Goal: Task Accomplishment & Management: Manage account settings

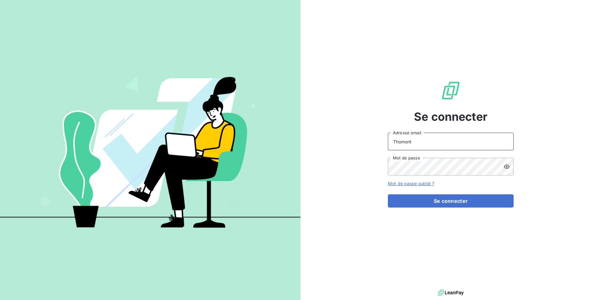
click at [411, 144] on input "Thomont" at bounding box center [451, 142] width 126 height 18
type input "belinda.thomont@met.com"
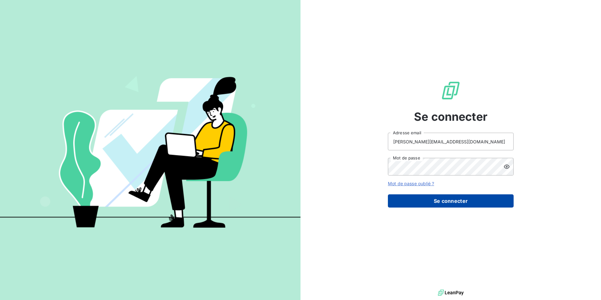
click at [466, 202] on button "Se connecter" at bounding box center [451, 200] width 126 height 13
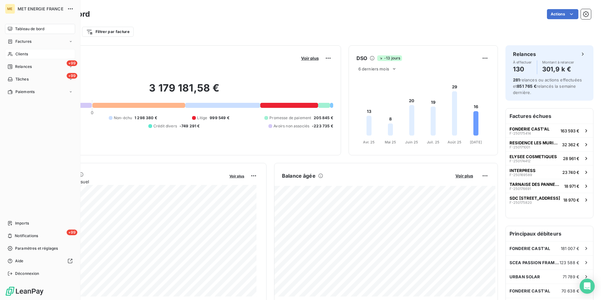
drag, startPoint x: 30, startPoint y: 56, endPoint x: 35, endPoint y: 54, distance: 4.9
click at [31, 56] on div "Clients" at bounding box center [40, 54] width 70 height 10
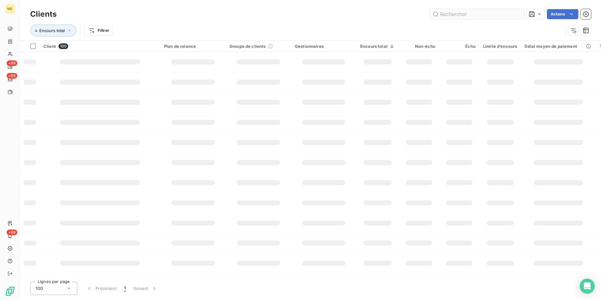
click at [477, 15] on input "text" at bounding box center [477, 14] width 94 height 10
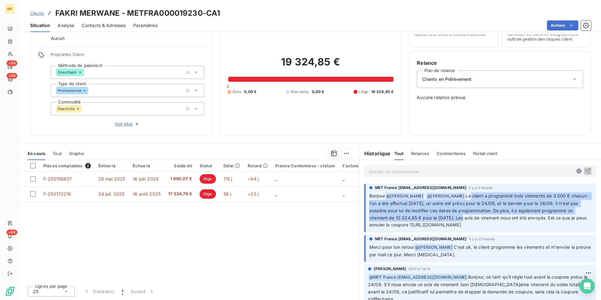
scroll to position [0, 27]
drag, startPoint x: 456, startPoint y: 194, endPoint x: 543, endPoint y: 220, distance: 90.7
click at [543, 220] on p "Bonjour @ [PERSON_NAME] @ [PERSON_NAME] Le client a programmé trois virements d…" at bounding box center [480, 210] width 223 height 36
drag, startPoint x: 543, startPoint y: 220, endPoint x: 493, endPoint y: 213, distance: 50.4
click at [493, 213] on span "Le client a programmé trois virements de 3 000 € chacun : l'un a été effectué […" at bounding box center [479, 210] width 221 height 35
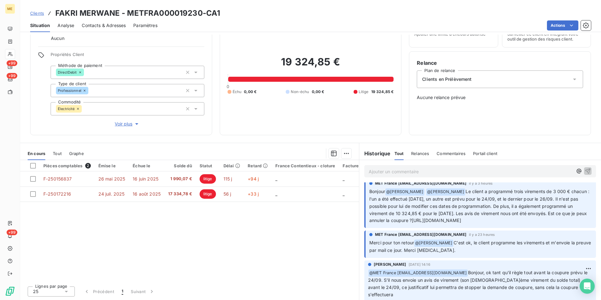
scroll to position [0, 0]
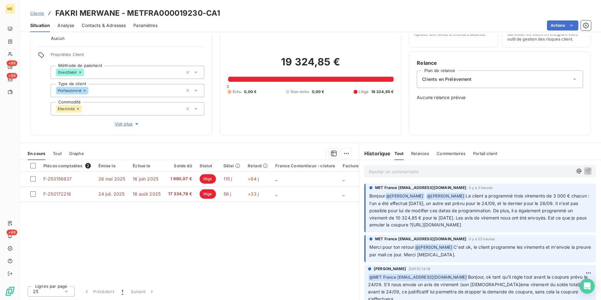
click at [430, 173] on p "Ajouter un commentaire ﻿" at bounding box center [471, 172] width 204 height 8
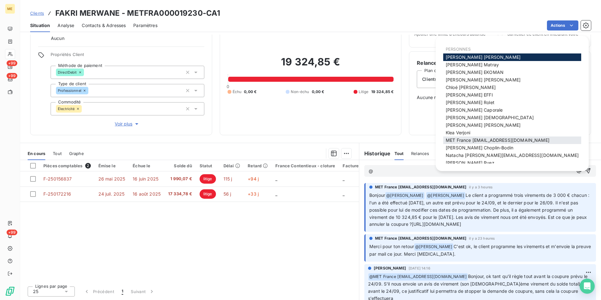
click at [511, 143] on span "MET France [EMAIL_ADDRESS][DOMAIN_NAME]" at bounding box center [498, 139] width 104 height 5
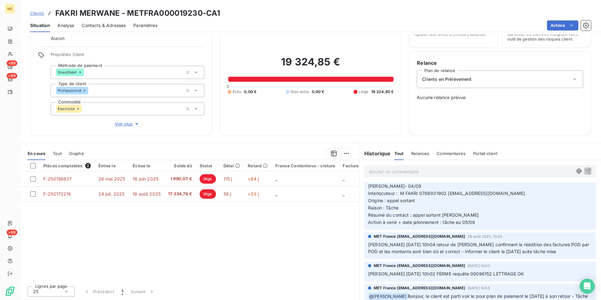
scroll to position [943, 0]
drag, startPoint x: 425, startPoint y: 148, endPoint x: 421, endPoint y: 150, distance: 4.2
click at [424, 148] on div "Relances" at bounding box center [420, 153] width 18 height 13
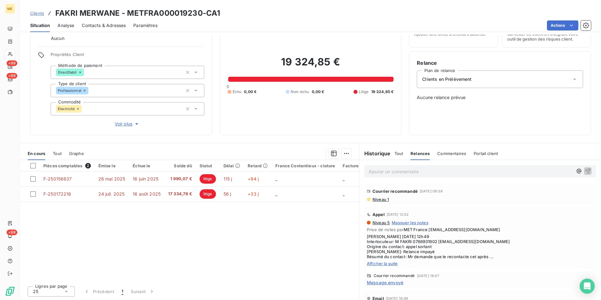
click at [399, 152] on span "Tout" at bounding box center [398, 153] width 9 height 5
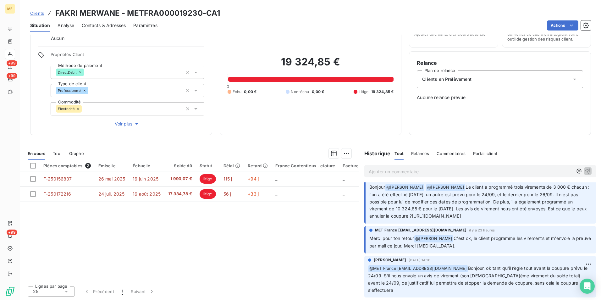
scroll to position [0, 27]
drag, startPoint x: 367, startPoint y: 215, endPoint x: 602, endPoint y: 217, distance: 234.8
click at [601, 217] on html "ME +99 +99 +99 Clients FAKRI MERWANE - METFRA000019230-CA1 Situation Analyse Co…" at bounding box center [300, 150] width 601 height 300
copy span "[URL][DOMAIN_NAME]"
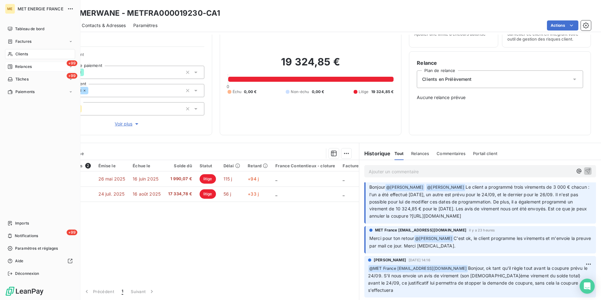
click at [27, 63] on div "+99 Relances" at bounding box center [40, 67] width 70 height 10
click at [29, 65] on span "Relances" at bounding box center [23, 67] width 17 height 6
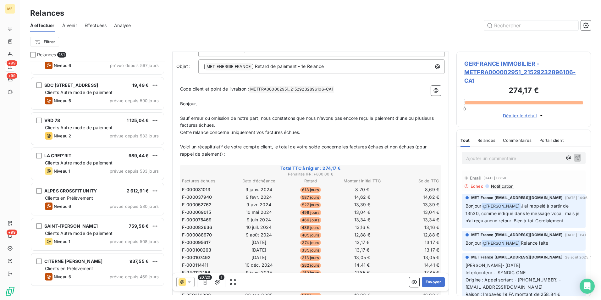
scroll to position [32, 0]
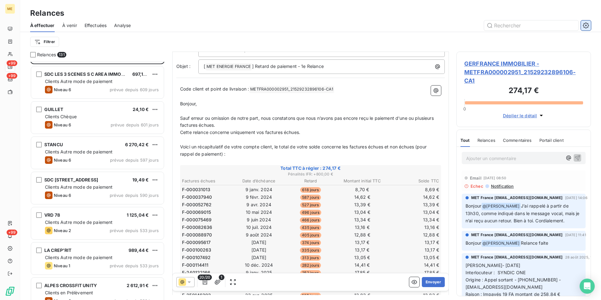
click at [585, 26] on icon "button" at bounding box center [586, 25] width 6 height 6
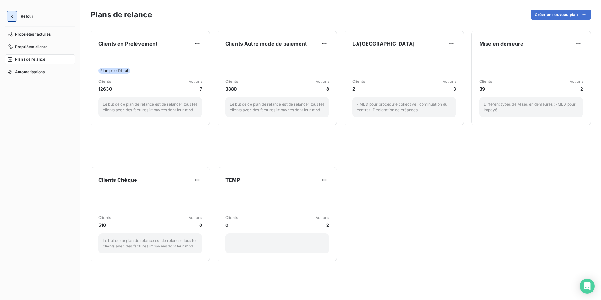
click at [12, 16] on icon "button" at bounding box center [12, 16] width 2 height 3
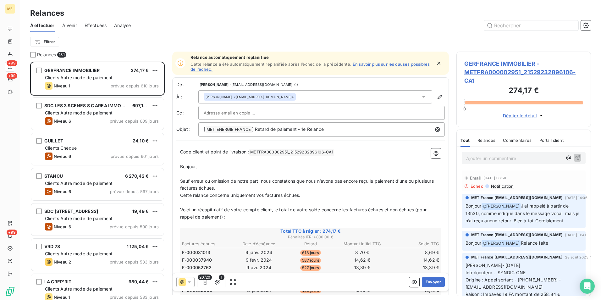
scroll to position [234, 130]
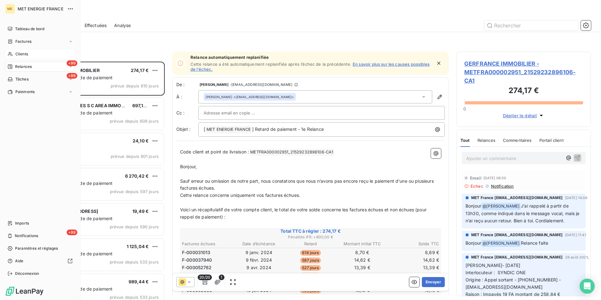
click at [19, 51] on span "Clients" at bounding box center [21, 54] width 13 height 6
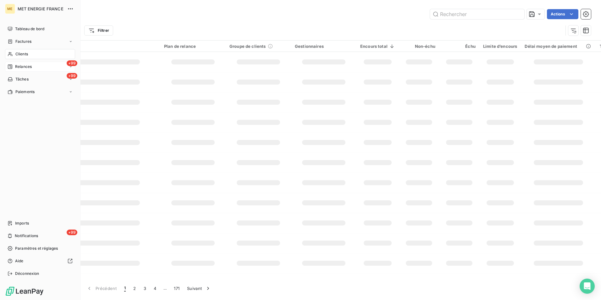
click at [19, 65] on span "Relances" at bounding box center [23, 67] width 17 height 6
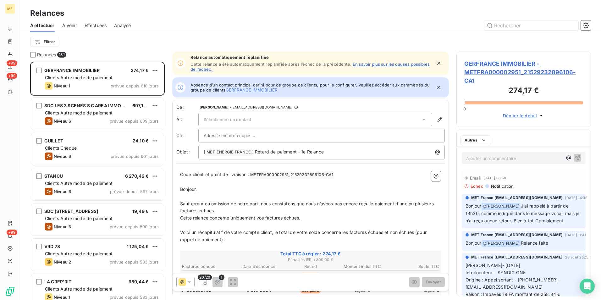
scroll to position [234, 130]
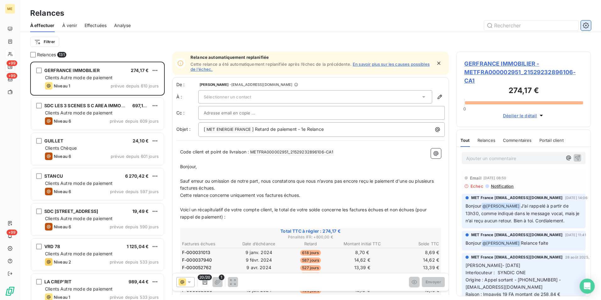
click at [581, 25] on button "button" at bounding box center [586, 25] width 10 height 10
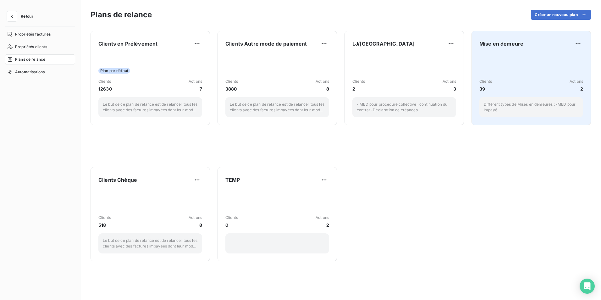
click at [516, 56] on div "Clients 39 Actions 2 Différent types de Mises en demeures : -MED pour Impayé" at bounding box center [531, 85] width 104 height 63
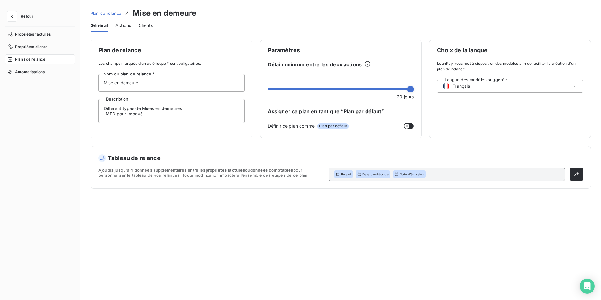
click at [54, 60] on div "Plans de relance" at bounding box center [40, 59] width 70 height 10
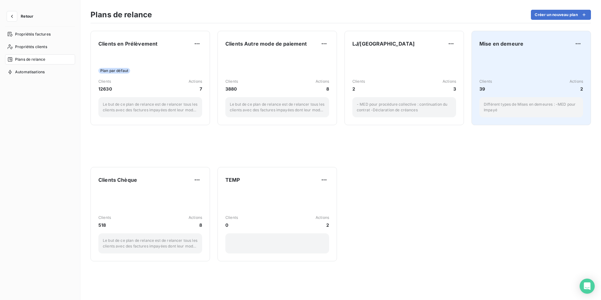
click at [515, 68] on div "Clients 39 Actions 2 Différent types de Mises en demeures : -MED pour Impayé" at bounding box center [531, 85] width 104 height 63
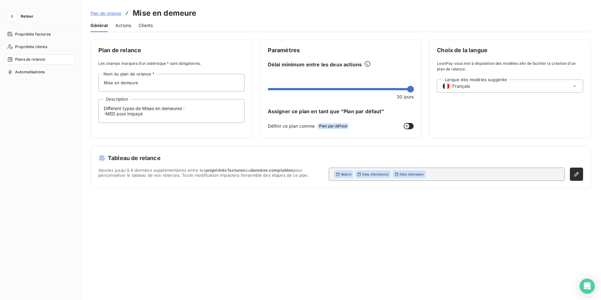
click at [124, 26] on span "Actions" at bounding box center [123, 25] width 16 height 6
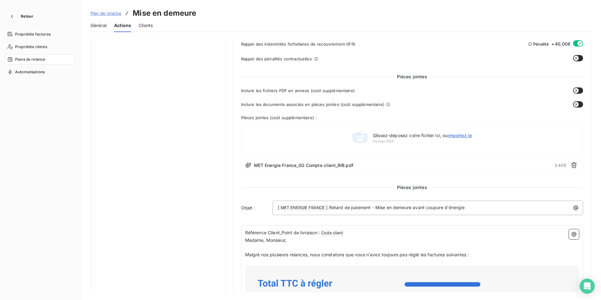
scroll to position [157, 0]
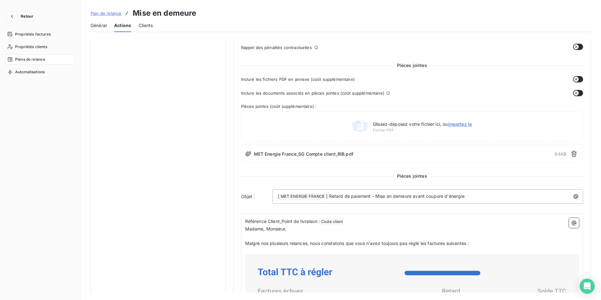
click at [308, 156] on span "MET Energie France_SG Compte client_RIB.pdf" at bounding box center [303, 154] width 99 height 7
click at [318, 154] on span "MET Energie France_SG Compte client_RIB.pdf" at bounding box center [303, 154] width 99 height 7
drag, startPoint x: 253, startPoint y: 154, endPoint x: 347, endPoint y: 156, distance: 94.3
click at [347, 156] on span "MET Energie France_SG Compte client_RIB.pdf" at bounding box center [303, 154] width 99 height 7
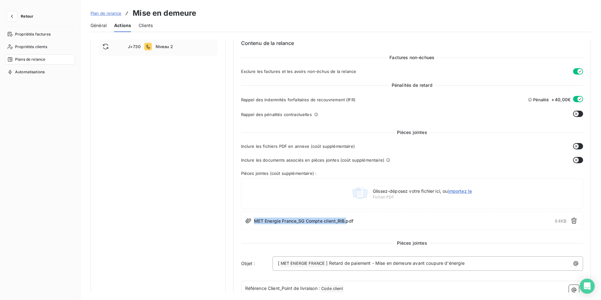
scroll to position [0, 0]
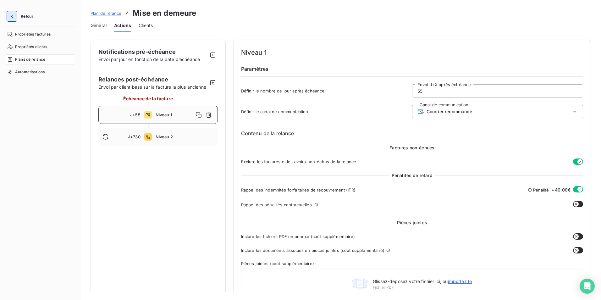
click at [14, 17] on icon "button" at bounding box center [12, 16] width 6 height 6
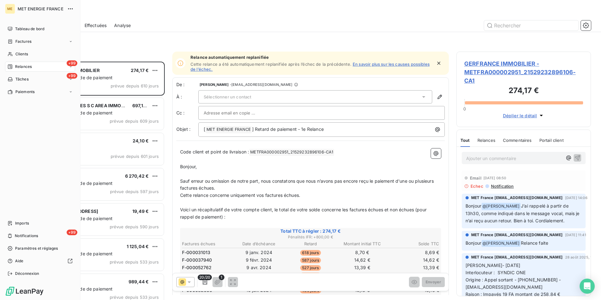
scroll to position [234, 130]
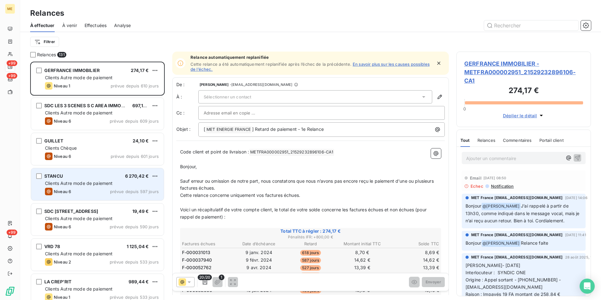
click at [105, 184] on span "Clients Autre mode de paiement" at bounding box center [79, 182] width 68 height 5
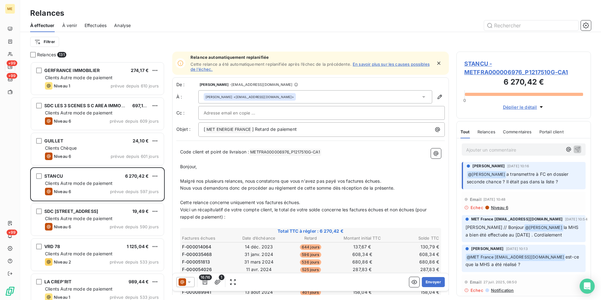
click at [497, 69] on span "STANCU - METFRA000006976_P1217510G-CA1" at bounding box center [523, 67] width 119 height 17
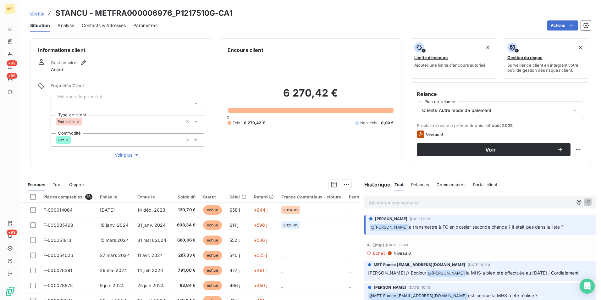
click at [492, 108] on div "Clients Autre mode de paiement" at bounding box center [500, 111] width 166 height 18
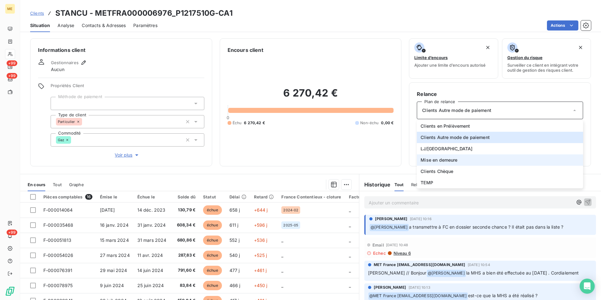
click at [472, 159] on li "Mise en demeure" at bounding box center [500, 159] width 166 height 11
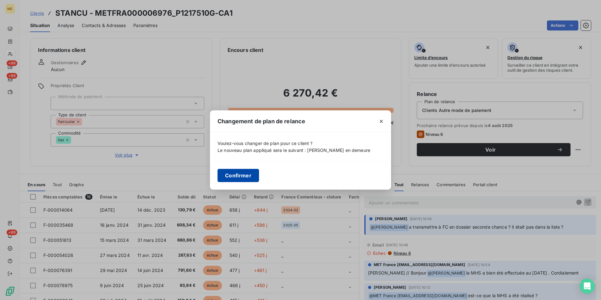
click at [239, 175] on button "Confirmer" at bounding box center [237, 175] width 41 height 13
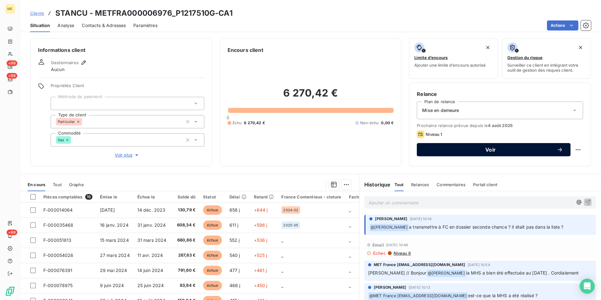
click at [463, 152] on div "Voir" at bounding box center [493, 149] width 139 height 6
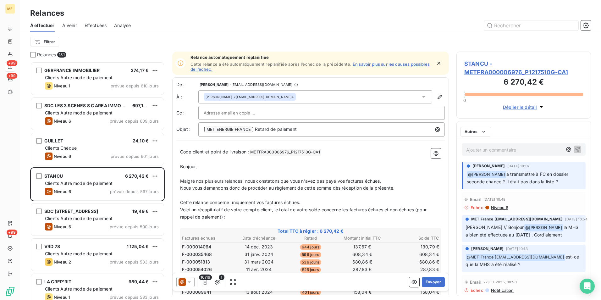
scroll to position [234, 130]
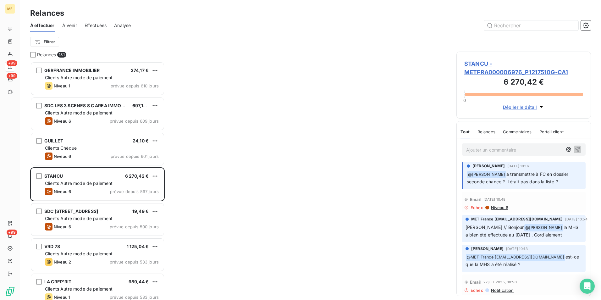
click at [481, 68] on span "STANCU - METFRA000006976_P1217510G-CA1" at bounding box center [523, 67] width 119 height 17
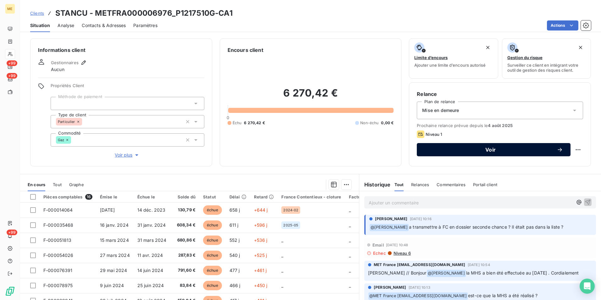
click at [444, 150] on span "Voir" at bounding box center [490, 149] width 132 height 5
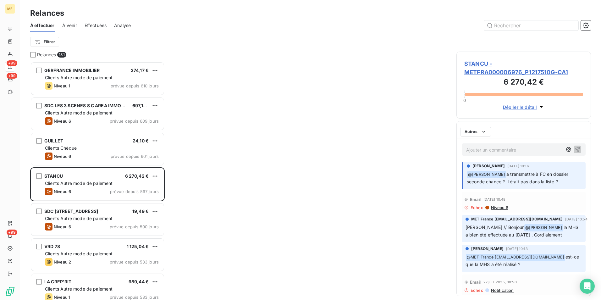
scroll to position [234, 130]
click at [493, 68] on span "STANCU - METFRA000006976_P1217510G-CA1" at bounding box center [523, 67] width 119 height 17
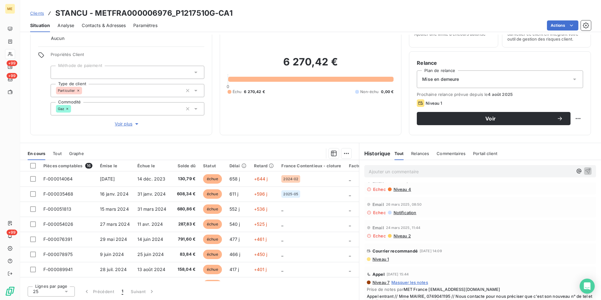
scroll to position [471, 0]
click at [382, 257] on span "Niveau 1" at bounding box center [380, 258] width 17 height 5
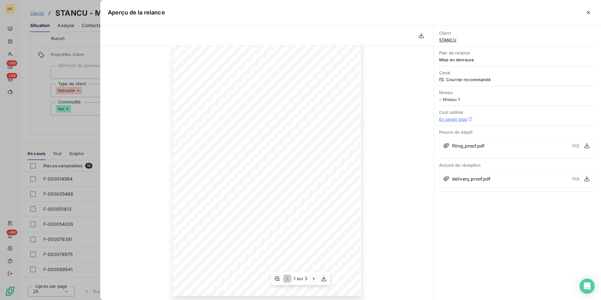
scroll to position [50, 0]
click at [313, 277] on icon "button" at bounding box center [313, 278] width 6 height 6
click at [313, 277] on icon "button" at bounding box center [314, 278] width 6 height 6
click at [592, 8] on button "button" at bounding box center [588, 13] width 10 height 10
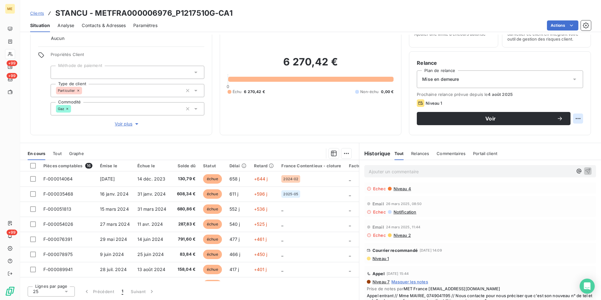
click at [575, 118] on html "ME +99 +99 +99 Clients STANCU - METFRA000006976_P1217510G-CA1 Situation Analyse…" at bounding box center [300, 150] width 601 height 300
click at [554, 94] on html "ME +99 +99 +99 Clients STANCU - METFRA000006976_P1217510G-CA1 Situation Analyse…" at bounding box center [300, 150] width 601 height 300
click at [571, 21] on html "ME +99 +99 +99 Clients STANCU - METFRA000006976_P1217510G-CA1 Situation Analyse…" at bounding box center [300, 150] width 601 height 300
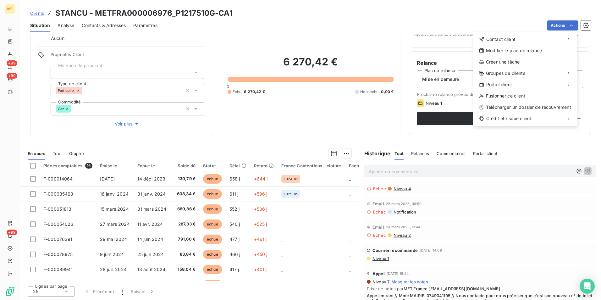
click at [449, 92] on html "ME +99 +99 +99 Clients STANCU - METFRA000006976_P1217510G-CA1 Situation Analyse…" at bounding box center [300, 150] width 601 height 300
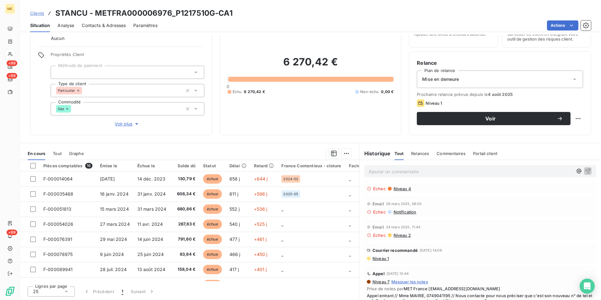
click at [452, 76] on span "Mise en demeure" at bounding box center [440, 79] width 37 height 6
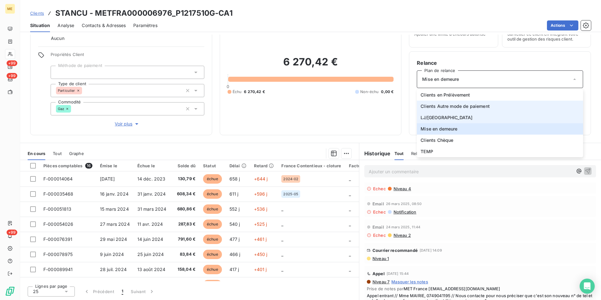
click at [456, 107] on span "Clients Autre mode de paiement" at bounding box center [454, 106] width 69 height 6
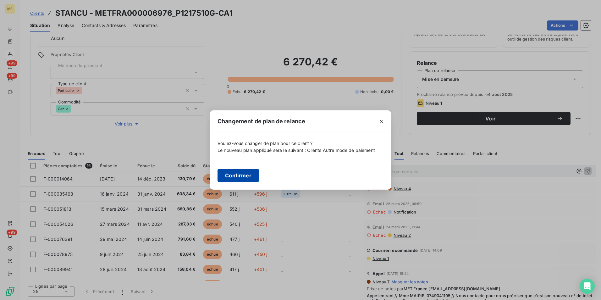
click at [234, 175] on button "Confirmer" at bounding box center [237, 175] width 41 height 13
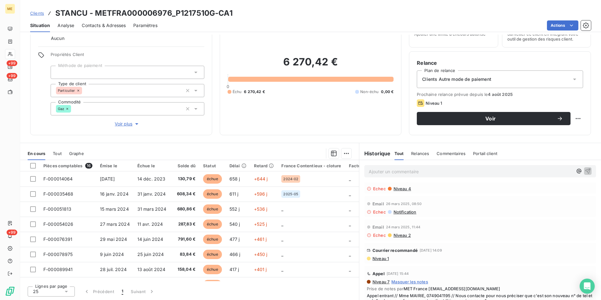
click at [38, 14] on span "Clients" at bounding box center [37, 13] width 14 height 5
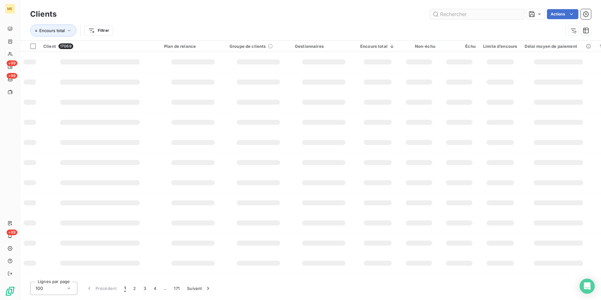
click at [458, 13] on input "text" at bounding box center [477, 14] width 94 height 10
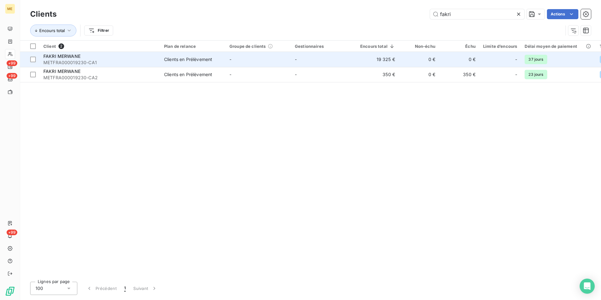
type input "fakri"
click at [240, 62] on td "-" at bounding box center [258, 59] width 65 height 15
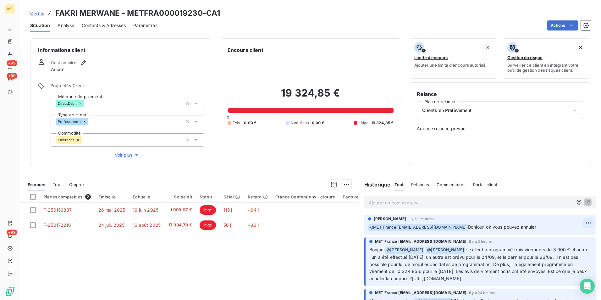
click at [579, 223] on html "ME +99 +99 +99 Clients FAKRI MERWANE - METFRA000019230-CA1 Situation Analyse Co…" at bounding box center [300, 150] width 601 height 300
click at [566, 247] on div "Supprimer" at bounding box center [563, 248] width 35 height 10
click at [464, 205] on p "Ajouter un commentaire ﻿" at bounding box center [471, 203] width 204 height 8
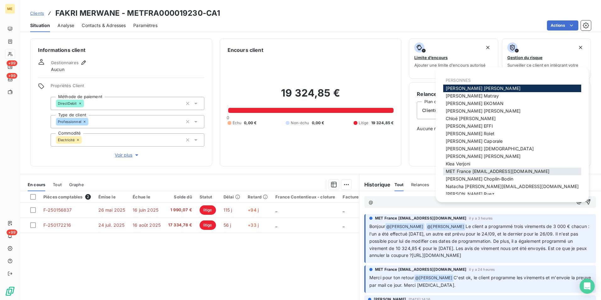
click at [476, 174] on span "MET France [EMAIL_ADDRESS][DOMAIN_NAME]" at bounding box center [498, 170] width 104 height 5
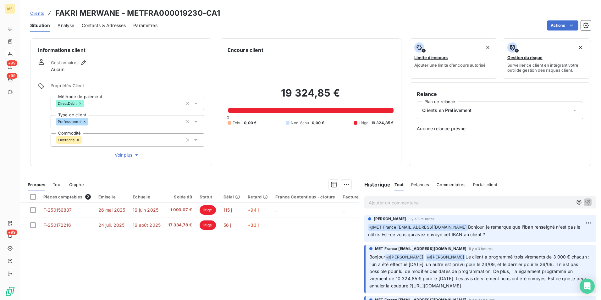
click at [496, 192] on div "Ajouter un commentaire ﻿" at bounding box center [480, 202] width 242 height 22
click at [497, 200] on p "Ajouter un commentaire ﻿" at bounding box center [471, 203] width 204 height 8
click at [486, 204] on p "Ajouter un commentaire ﻿" at bounding box center [471, 203] width 204 height 8
click at [533, 230] on p "﻿ @ MET [GEOGRAPHIC_DATA] [EMAIL_ADDRESS][DOMAIN_NAME] [PERSON_NAME], je remarq…" at bounding box center [480, 230] width 224 height 15
click at [579, 219] on html "ME +99 +99 +99 Clients FAKRI MERWANE - METFRA000019230-CA1 Situation Analyse Co…" at bounding box center [300, 150] width 601 height 300
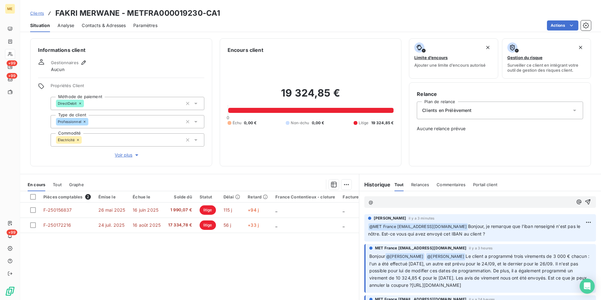
click at [417, 197] on html "ME +99 +99 +99 Clients FAKRI MERWANE - METFRA000019230-CA1 Situation Analyse Co…" at bounding box center [300, 150] width 601 height 300
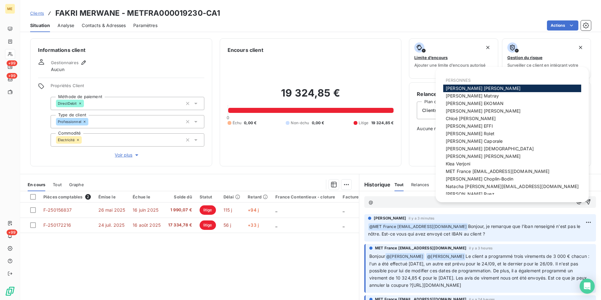
click at [417, 200] on p "@" at bounding box center [471, 202] width 204 height 7
click at [492, 172] on span "MET France [EMAIL_ADDRESS][DOMAIN_NAME]" at bounding box center [498, 170] width 104 height 5
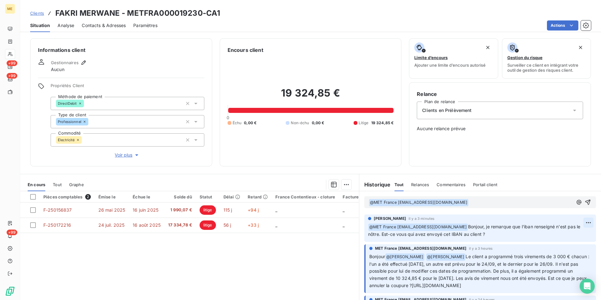
click at [578, 224] on html "ME +99 +99 +99 Clients FAKRI MERWANE - METFRA000019230-CA1 Situation Analyse Co…" at bounding box center [300, 150] width 601 height 300
click at [561, 235] on div "Editer" at bounding box center [563, 236] width 35 height 10
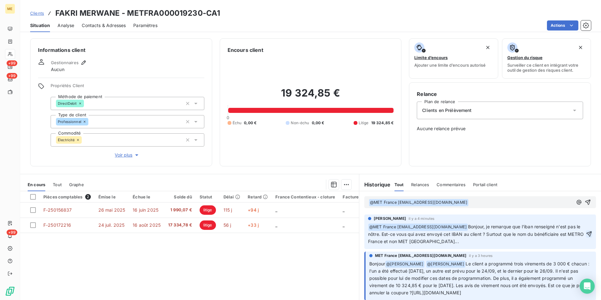
click at [586, 235] on icon "button" at bounding box center [588, 233] width 5 height 5
click at [488, 202] on p "﻿ @ MET [GEOGRAPHIC_DATA] [EMAIL_ADDRESS][DOMAIN_NAME] ﻿ ﻿" at bounding box center [471, 203] width 204 height 8
click at [36, 15] on span "Clients" at bounding box center [37, 13] width 14 height 5
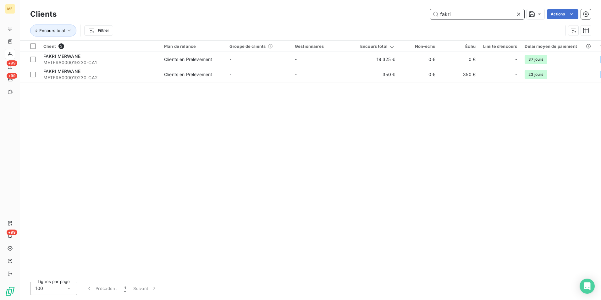
click at [470, 16] on input "fakri" at bounding box center [477, 14] width 94 height 10
paste input "21277279286066"
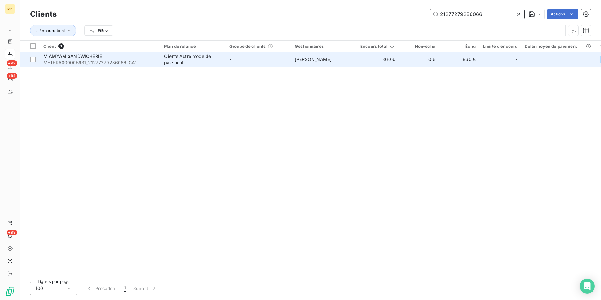
type input "21277279286066"
click at [163, 62] on td "Clients Autre mode de paiement" at bounding box center [192, 59] width 65 height 15
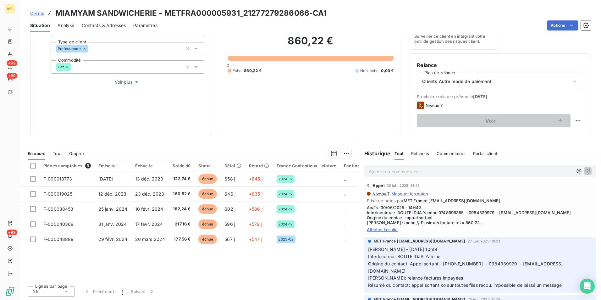
scroll to position [63, 0]
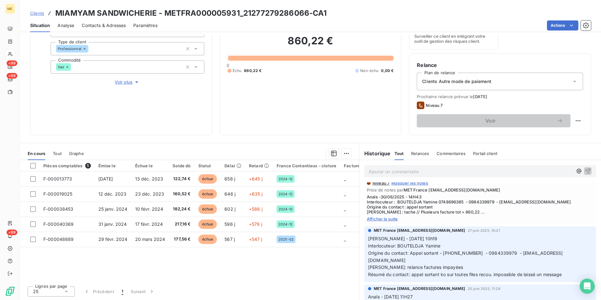
click at [387, 216] on span "Afficher la suite" at bounding box center [480, 218] width 227 height 5
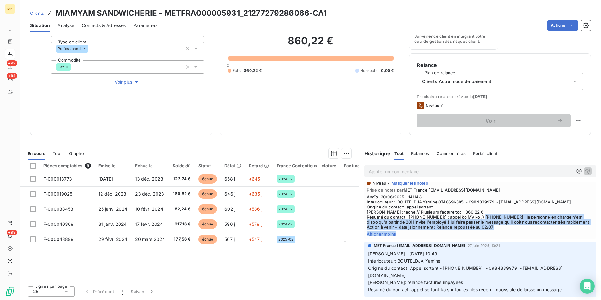
drag, startPoint x: 500, startPoint y: 216, endPoint x: 526, endPoint y: 232, distance: 30.9
click at [527, 232] on div "Niveau 7 Masquer les notes Prise de notes par MET France [EMAIL_ADDRESS][DOMAIN…" at bounding box center [480, 208] width 227 height 56
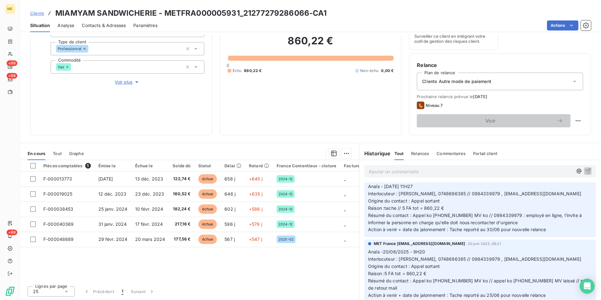
scroll to position [189, 0]
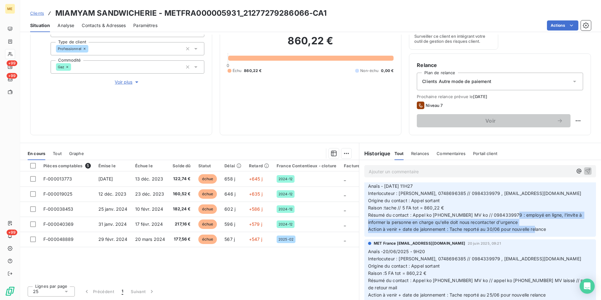
drag, startPoint x: 509, startPoint y: 221, endPoint x: 533, endPoint y: 237, distance: 28.7
click at [533, 233] on p "Anaïs - [DATE] 11H27 Interlocuteur : BOUTELDJA Yamine, 0748696385 // 0984339979…" at bounding box center [480, 208] width 224 height 50
click at [128, 82] on span "Voir plus" at bounding box center [127, 82] width 25 height 6
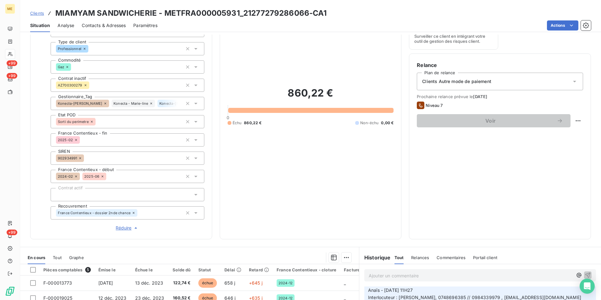
click at [103, 26] on span "Contacts & Adresses" at bounding box center [104, 25] width 44 height 6
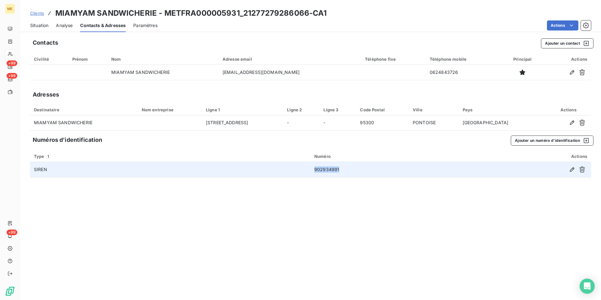
drag, startPoint x: 347, startPoint y: 168, endPoint x: 308, endPoint y: 168, distance: 39.6
click at [308, 168] on tr "SIREN 902934991" at bounding box center [310, 169] width 561 height 15
copy tr "902934991"
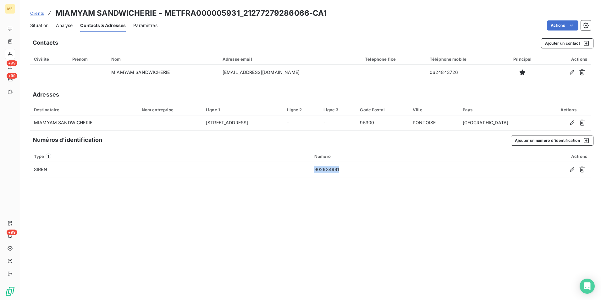
click at [36, 14] on span "Clients" at bounding box center [37, 13] width 14 height 5
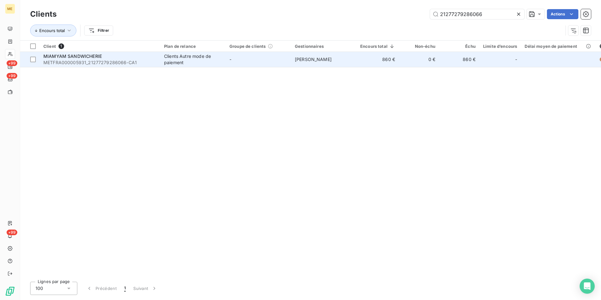
click at [208, 61] on div "Clients Autre mode de paiement" at bounding box center [193, 59] width 58 height 13
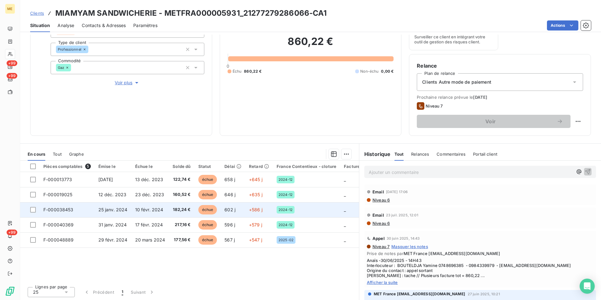
scroll to position [73, 0]
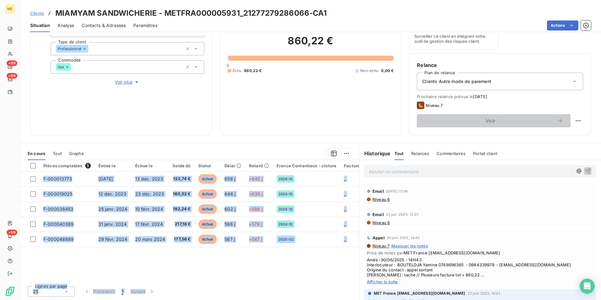
drag, startPoint x: 258, startPoint y: 278, endPoint x: 282, endPoint y: 281, distance: 24.1
click at [282, 281] on div "Pièces comptables 5 Émise le Échue le Solde dû Statut Délai Retard France Conte…" at bounding box center [189, 230] width 339 height 140
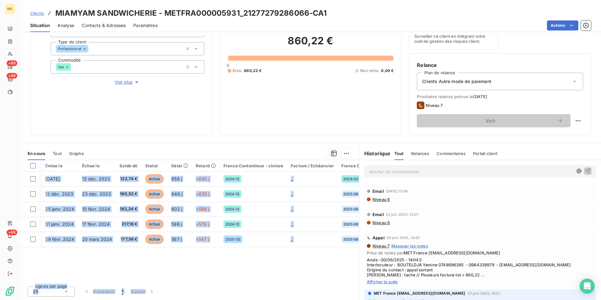
scroll to position [0, 0]
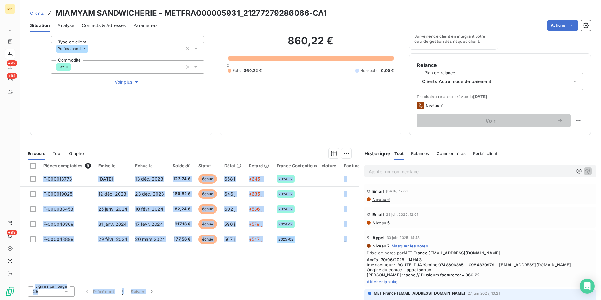
click at [39, 13] on span "Clients" at bounding box center [37, 13] width 14 height 5
click at [40, 14] on span "Clients" at bounding box center [37, 13] width 14 height 5
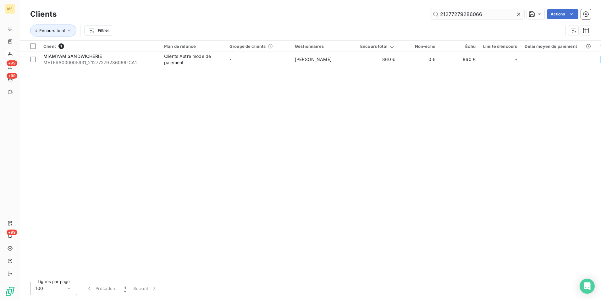
click at [459, 14] on input "21277279286066" at bounding box center [477, 14] width 94 height 10
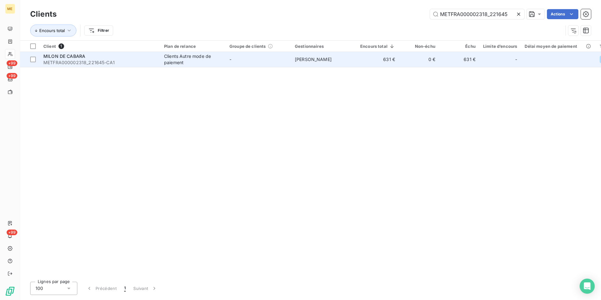
type input "METFRA000002318_221645"
click at [87, 63] on span "METFRA000002318_221645-CA1" at bounding box center [99, 62] width 113 height 6
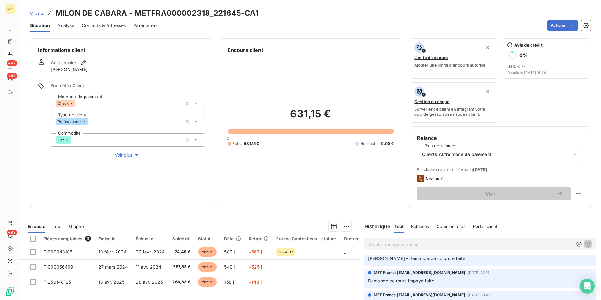
click at [120, 160] on div "Informations client Gestionnaires [PERSON_NAME] Propriétés Client Méthode de pa…" at bounding box center [121, 123] width 182 height 170
click at [123, 157] on span "Voir plus" at bounding box center [127, 155] width 25 height 6
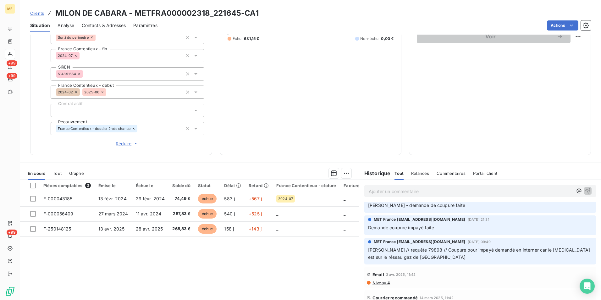
scroll to position [126, 0]
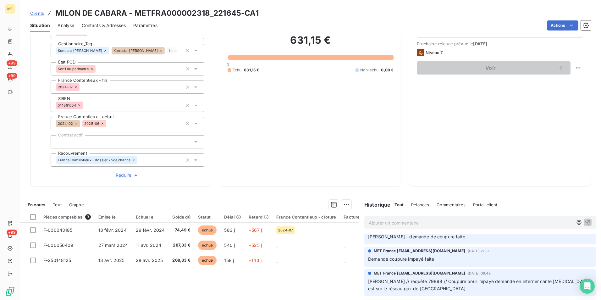
click at [118, 29] on div "Contacts & Adresses" at bounding box center [104, 25] width 44 height 13
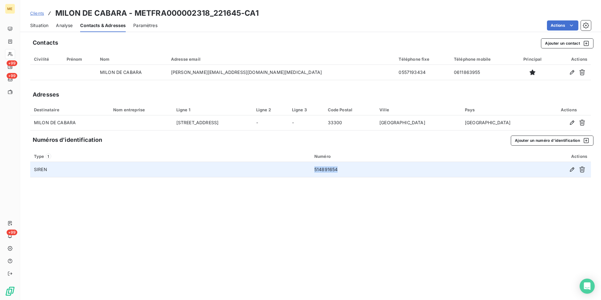
drag, startPoint x: 340, startPoint y: 169, endPoint x: 313, endPoint y: 167, distance: 26.4
click at [313, 167] on td "514891654" at bounding box center [384, 169] width 148 height 15
copy td "514891654"
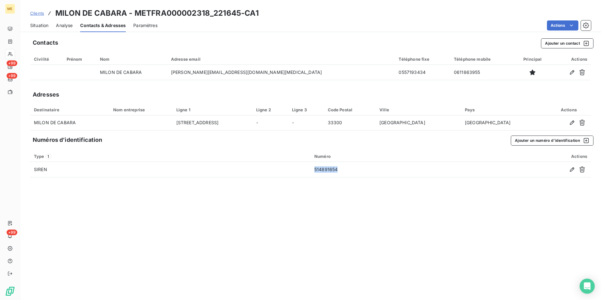
click at [42, 12] on span "Clients" at bounding box center [37, 13] width 14 height 5
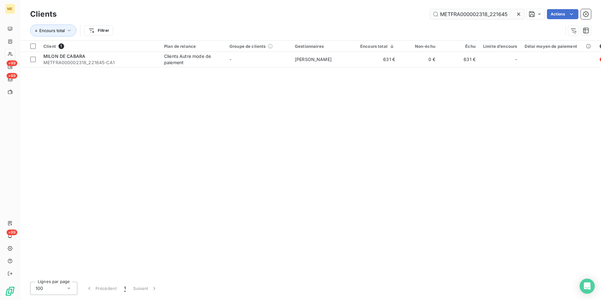
click at [475, 15] on input "METFRA000002318_221645" at bounding box center [477, 14] width 94 height 10
type input "METFRA000006606"
click at [84, 60] on span "METFRA000006606_15594500706550-CA1" at bounding box center [99, 62] width 113 height 6
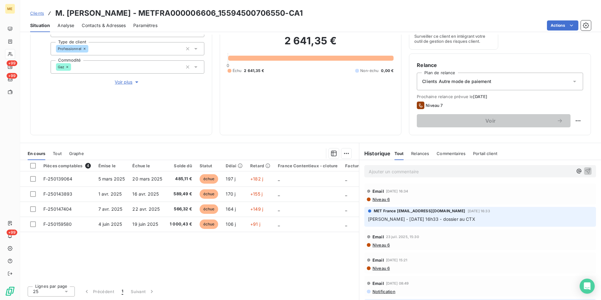
click at [113, 28] on span "Contacts & Adresses" at bounding box center [104, 25] width 44 height 6
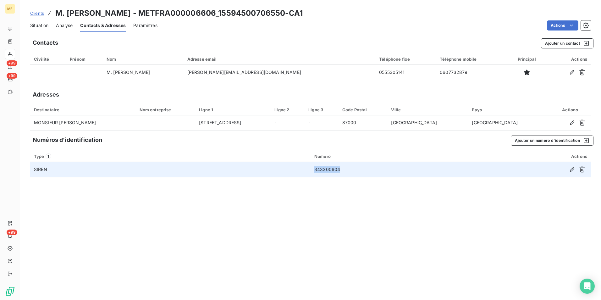
drag, startPoint x: 335, startPoint y: 169, endPoint x: 315, endPoint y: 169, distance: 20.1
click at [315, 169] on td "343300604" at bounding box center [386, 169] width 153 height 15
copy td "343300604"
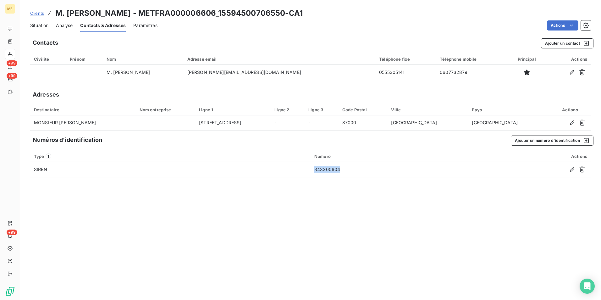
click at [39, 15] on span "Clients" at bounding box center [37, 13] width 14 height 5
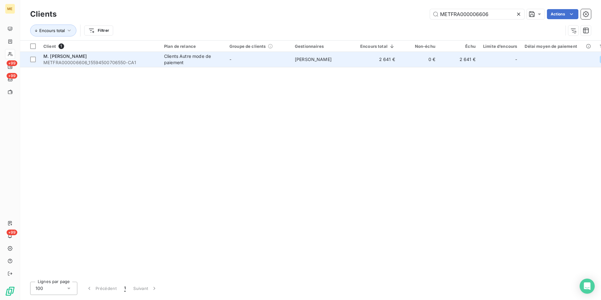
click at [263, 66] on td "-" at bounding box center [258, 59] width 65 height 15
